Goal: Task Accomplishment & Management: Use online tool/utility

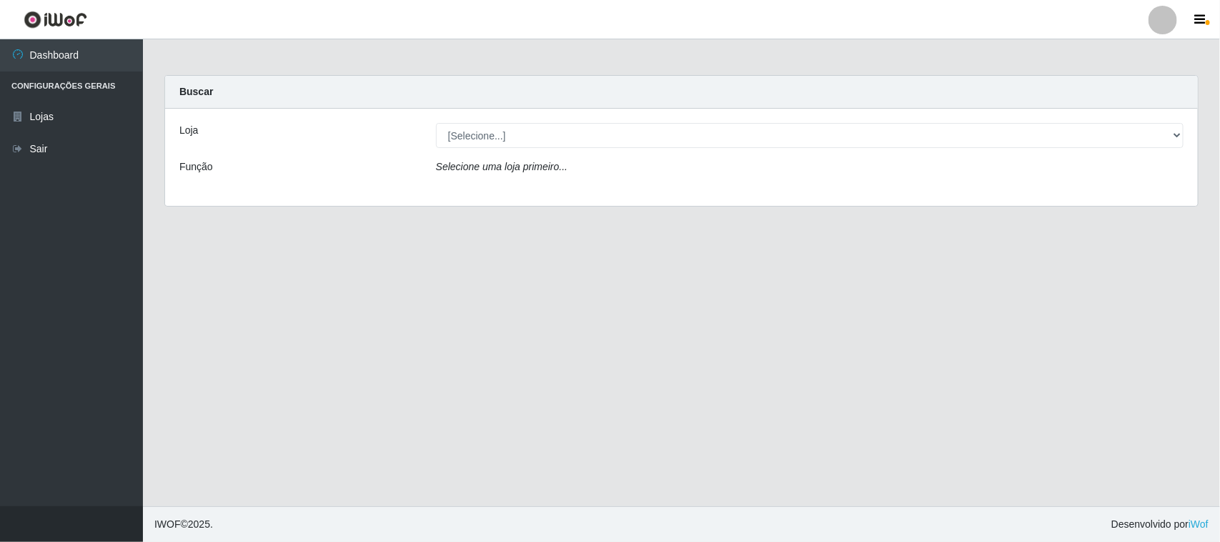
select select "515"
click at [436, 123] on select "[Selecione...] Hiper Queiroz - [GEOGRAPHIC_DATA][PERSON_NAME]" at bounding box center [810, 135] width 748 height 25
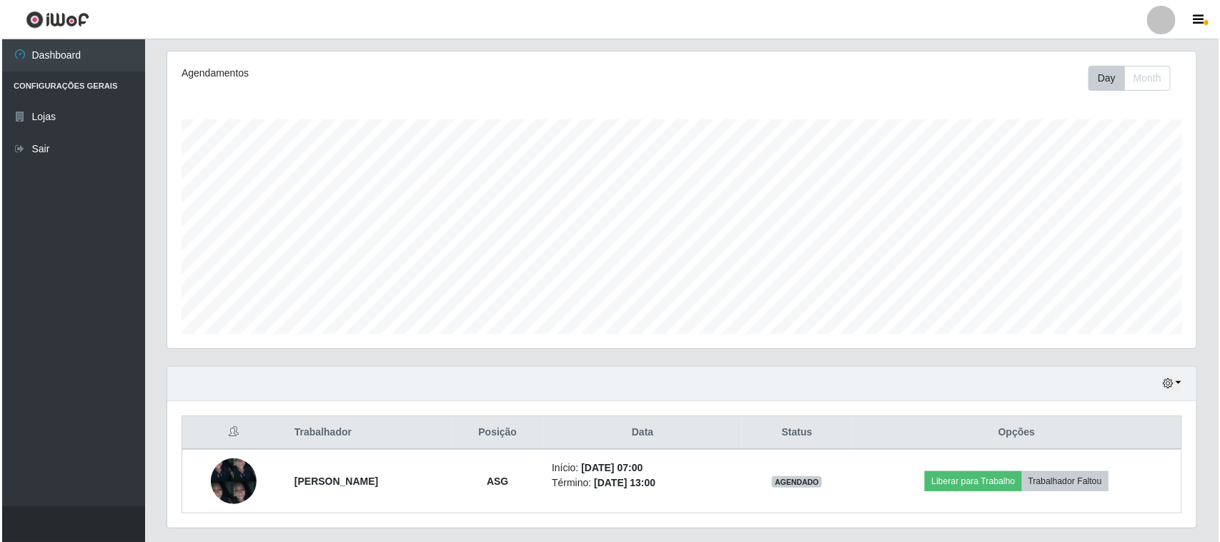
scroll to position [218, 0]
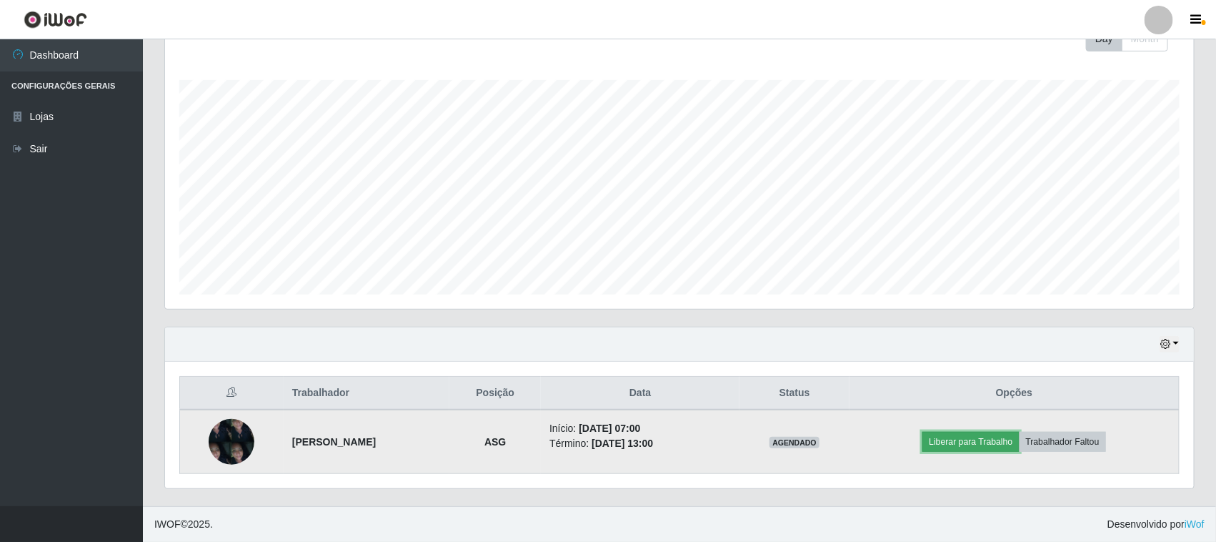
click at [997, 451] on button "Liberar para Trabalho" at bounding box center [971, 442] width 96 height 20
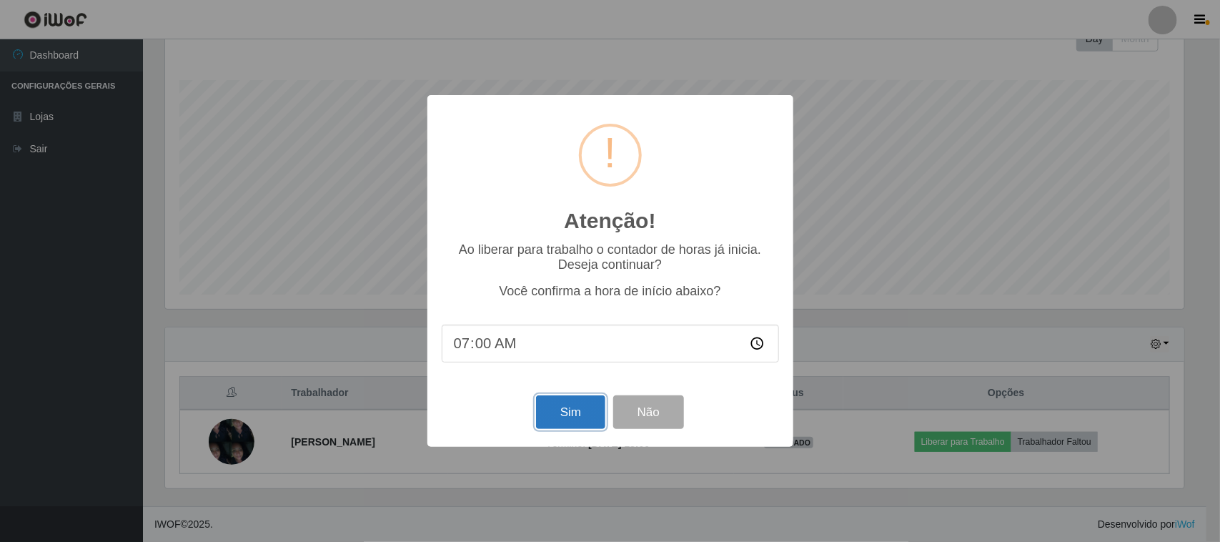
click at [579, 415] on button "Sim" at bounding box center [570, 412] width 69 height 34
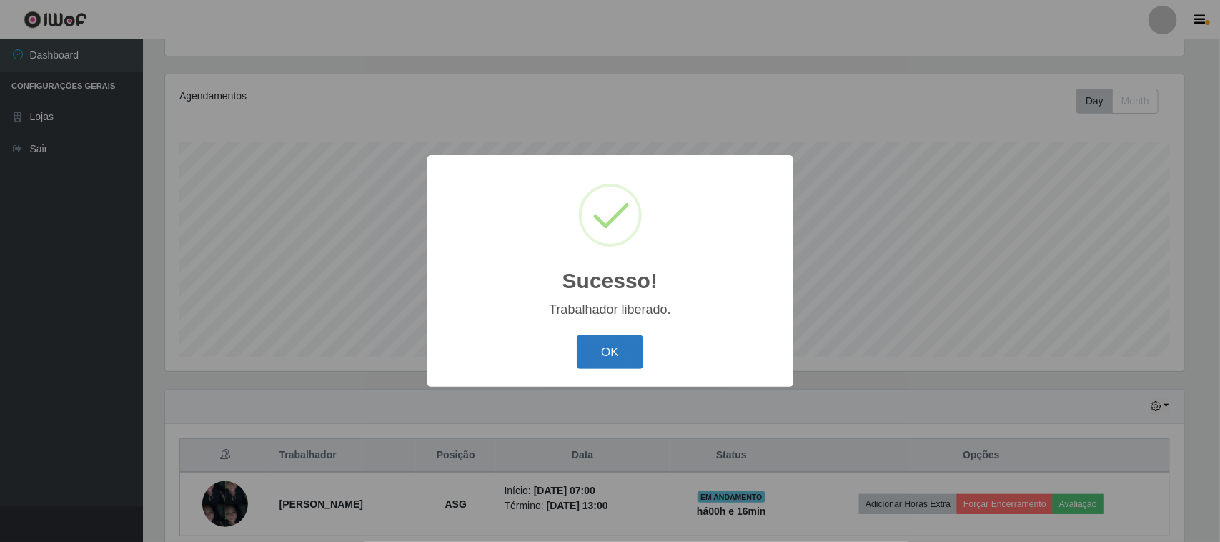
click at [625, 352] on button "OK" at bounding box center [610, 352] width 66 height 34
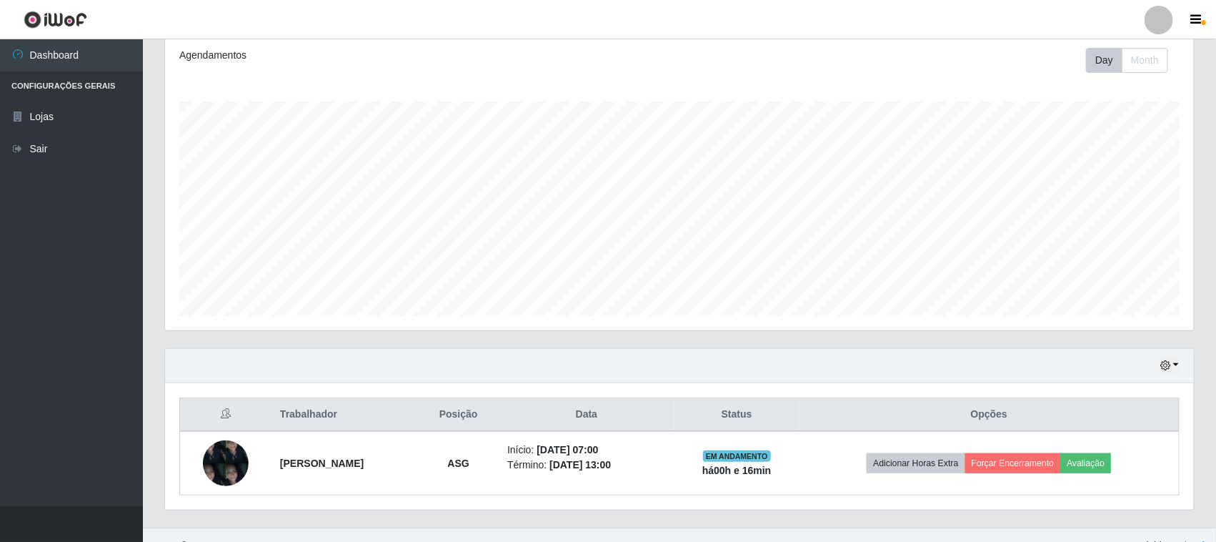
scroll to position [218, 0]
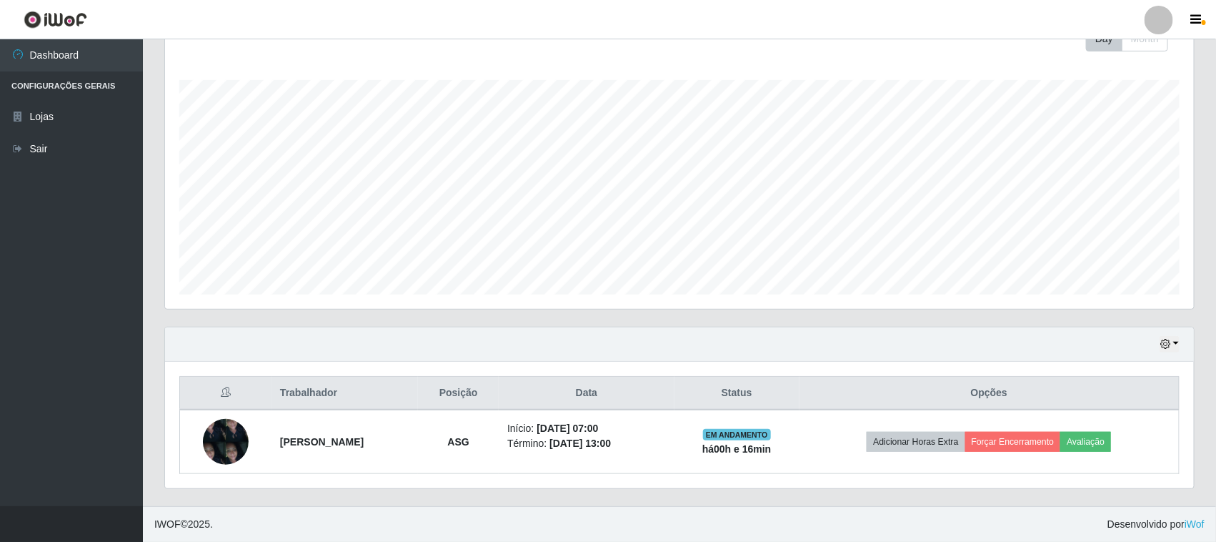
click at [1184, 338] on div "Hoje 1 dia 3 dias 1 Semana Não encerrados" at bounding box center [679, 344] width 1029 height 34
click at [1166, 343] on icon "button" at bounding box center [1166, 344] width 10 height 10
click at [1106, 232] on button "1 dia" at bounding box center [1122, 230] width 113 height 30
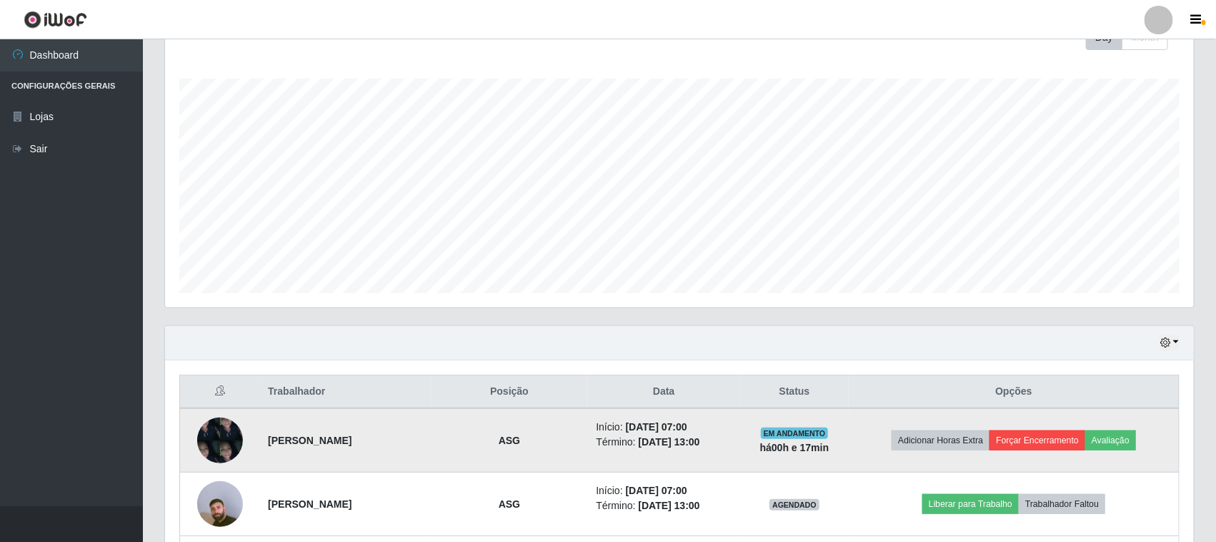
scroll to position [345, 0]
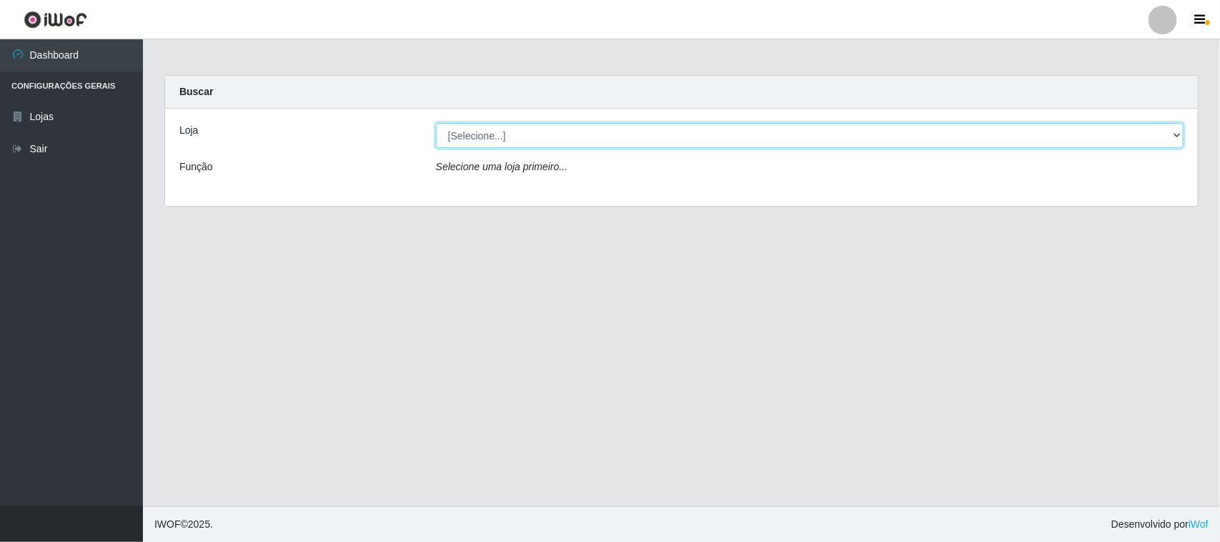
click at [519, 141] on select "[Selecione...] Hiper Queiroz - [GEOGRAPHIC_DATA][PERSON_NAME]" at bounding box center [810, 135] width 748 height 25
select select "515"
click at [436, 123] on select "[Selecione...] Hiper Queiroz - [GEOGRAPHIC_DATA][PERSON_NAME]" at bounding box center [810, 135] width 748 height 25
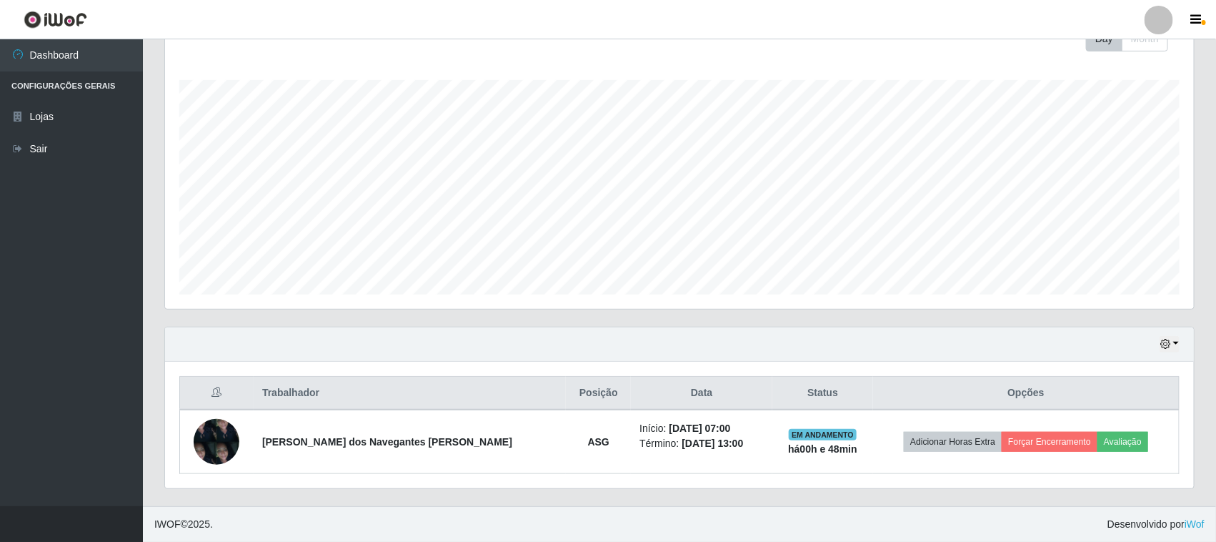
scroll to position [218, 0]
click at [1162, 341] on icon "button" at bounding box center [1166, 344] width 10 height 10
click at [1116, 284] on button "1 Semana" at bounding box center [1122, 290] width 113 height 30
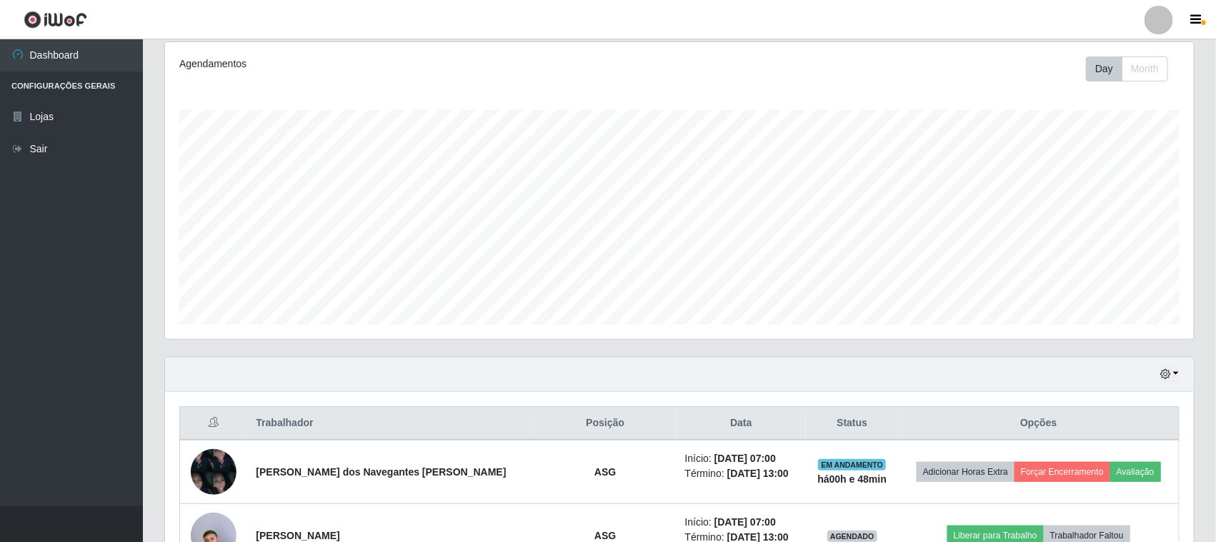
scroll to position [217, 0]
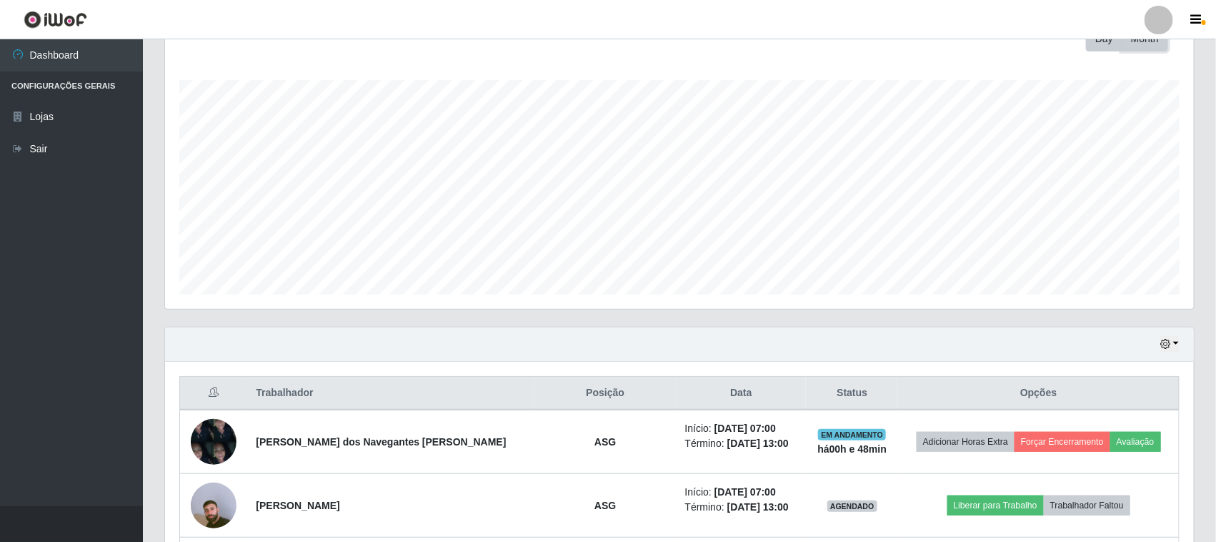
click at [1136, 43] on button "Month" at bounding box center [1145, 38] width 46 height 25
click at [1169, 343] on icon "button" at bounding box center [1166, 344] width 10 height 10
